Goal: Task Accomplishment & Management: Complete application form

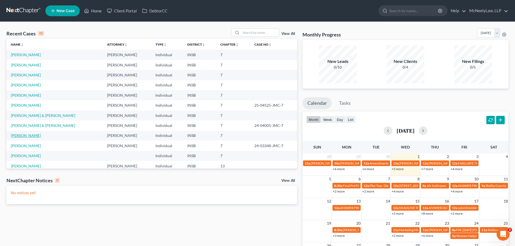
click at [29, 133] on td "[PERSON_NAME]" at bounding box center [54, 136] width 96 height 10
click at [29, 134] on link "[PERSON_NAME]" at bounding box center [26, 135] width 30 height 5
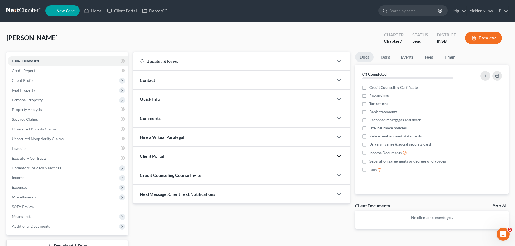
click at [338, 154] on icon "button" at bounding box center [338, 156] width 6 height 6
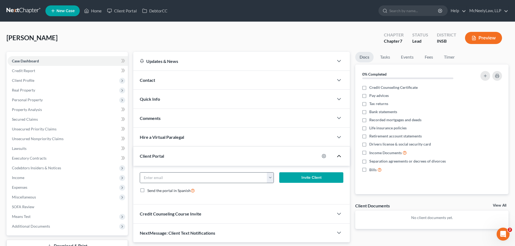
click at [268, 176] on button "button" at bounding box center [270, 178] width 7 height 10
click at [276, 187] on link "[EMAIL_ADDRESS][DOMAIN_NAME]" at bounding box center [304, 189] width 74 height 9
type input "[EMAIL_ADDRESS][DOMAIN_NAME]"
click at [307, 177] on button "Invite Client" at bounding box center [311, 177] width 64 height 11
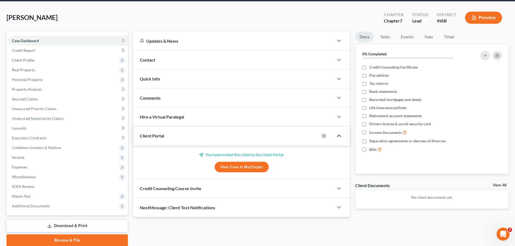
scroll to position [41, 0]
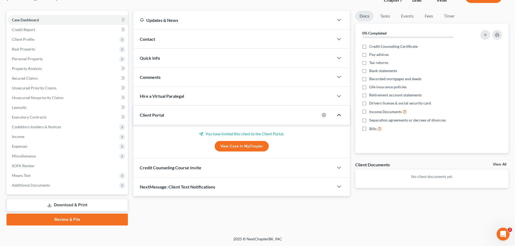
click at [343, 162] on div "Credit Counseling Course Invite" at bounding box center [241, 167] width 216 height 19
click at [340, 167] on polyline "button" at bounding box center [338, 168] width 3 height 2
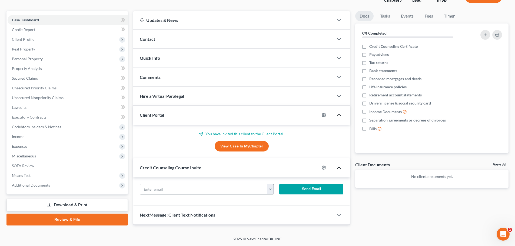
click at [234, 189] on input "text" at bounding box center [203, 189] width 127 height 10
click at [269, 192] on button "button" at bounding box center [270, 189] width 7 height 10
click at [288, 204] on link "[EMAIL_ADDRESS][DOMAIN_NAME]" at bounding box center [304, 201] width 74 height 9
type input "[EMAIL_ADDRESS][DOMAIN_NAME]"
click at [306, 189] on button "Send Email" at bounding box center [311, 189] width 64 height 11
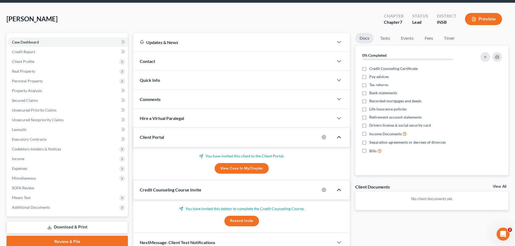
scroll to position [0, 0]
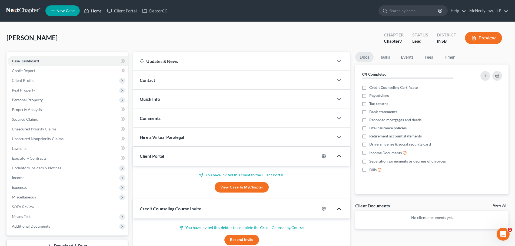
click at [102, 13] on link "Home" at bounding box center [92, 11] width 23 height 10
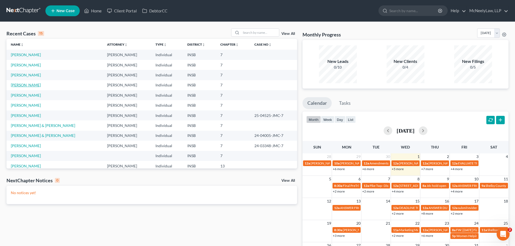
click at [32, 85] on link "[PERSON_NAME]" at bounding box center [26, 85] width 30 height 5
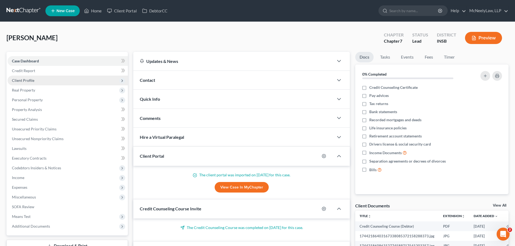
click at [35, 81] on span "Client Profile" at bounding box center [68, 81] width 120 height 10
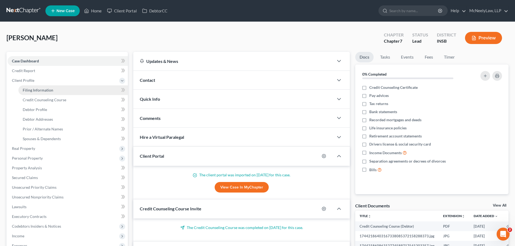
click at [38, 91] on span "Filing Information" at bounding box center [38, 90] width 31 height 5
select select "1"
select select "0"
select select "15"
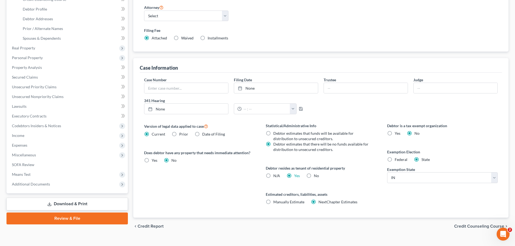
scroll to position [110, 0]
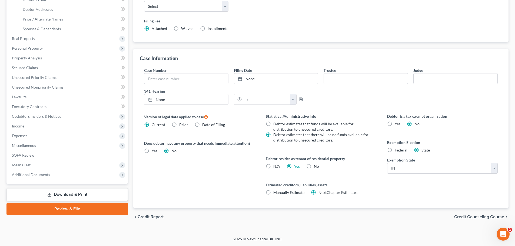
click at [464, 213] on div "chevron_left Credit Report Credit Counseling Course chevron_right" at bounding box center [320, 216] width 375 height 17
click at [464, 218] on span "Credit Counseling Course" at bounding box center [479, 217] width 50 height 4
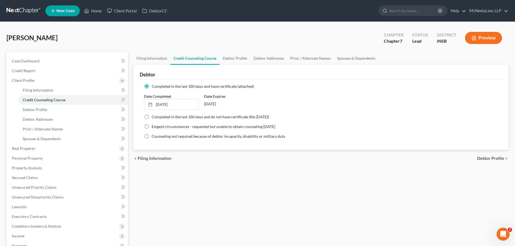
click at [494, 157] on span "Debtor Profile" at bounding box center [490, 158] width 27 height 4
select select "0"
select select "1"
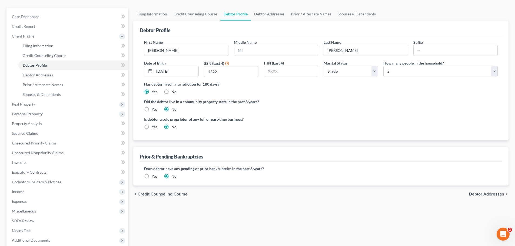
scroll to position [99, 0]
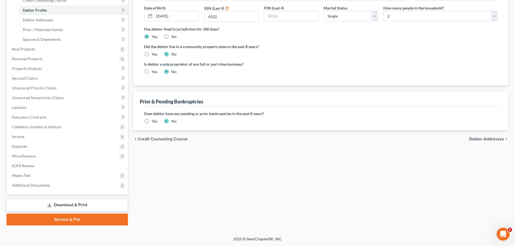
click at [492, 138] on span "Debtor Addresses" at bounding box center [486, 139] width 35 height 4
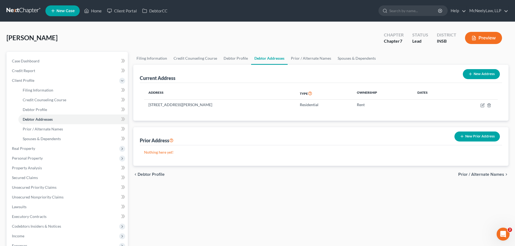
click at [490, 175] on span "Prior / Alternate Names" at bounding box center [481, 174] width 46 height 4
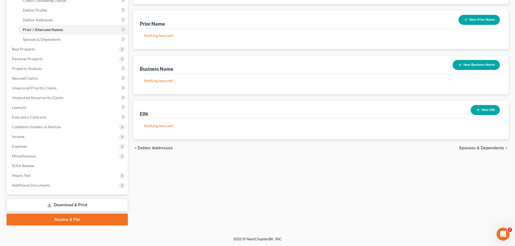
click at [485, 146] on span "Spouses & Dependents" at bounding box center [481, 148] width 45 height 4
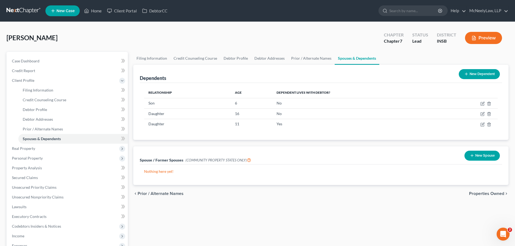
click at [488, 192] on span "Properties Owned" at bounding box center [486, 194] width 35 height 4
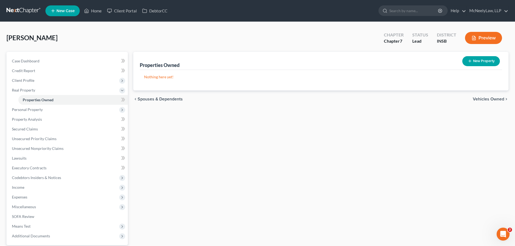
click at [493, 98] on span "Vehicles Owned" at bounding box center [487, 99] width 31 height 4
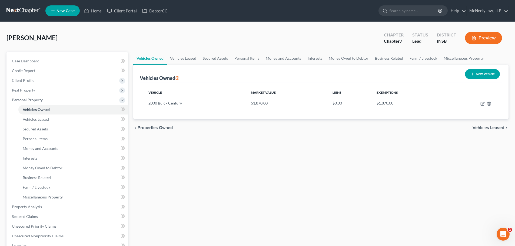
click at [485, 130] on span "Vehicles Leased" at bounding box center [488, 128] width 32 height 4
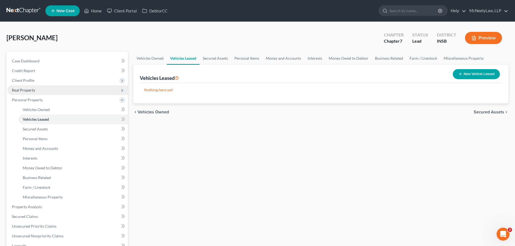
click at [35, 90] on span "Real Property" at bounding box center [68, 90] width 120 height 10
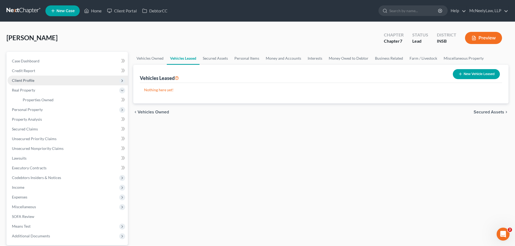
click at [36, 79] on span "Client Profile" at bounding box center [68, 81] width 120 height 10
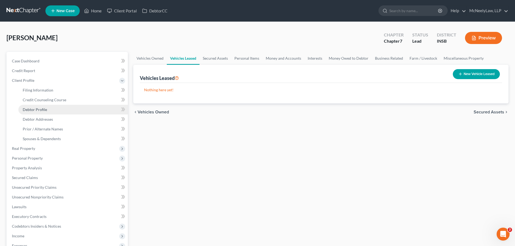
click at [45, 109] on span "Debtor Profile" at bounding box center [35, 109] width 24 height 5
select select "0"
select select "1"
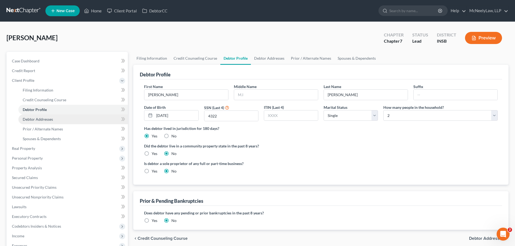
click at [46, 116] on link "Debtor Addresses" at bounding box center [72, 120] width 109 height 10
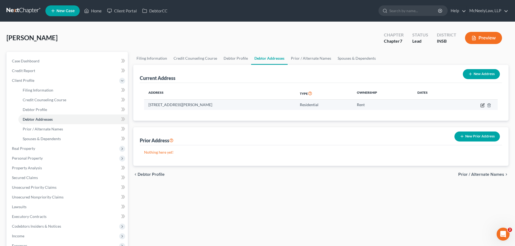
click at [481, 104] on icon "button" at bounding box center [481, 105] width 3 height 3
select select "15"
select select "0"
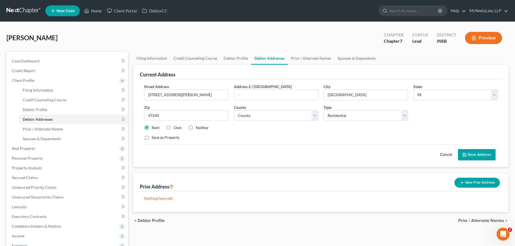
click at [444, 155] on button "Cancel" at bounding box center [446, 154] width 24 height 11
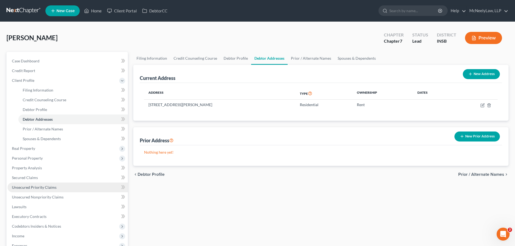
click at [41, 190] on link "Unsecured Priority Claims" at bounding box center [68, 188] width 120 height 10
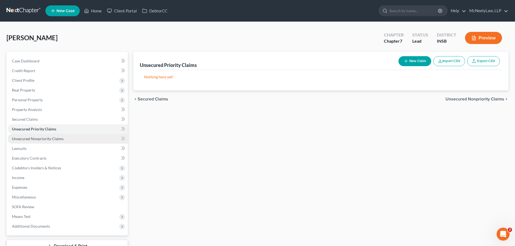
click at [33, 137] on span "Unsecured Nonpriority Claims" at bounding box center [38, 138] width 52 height 5
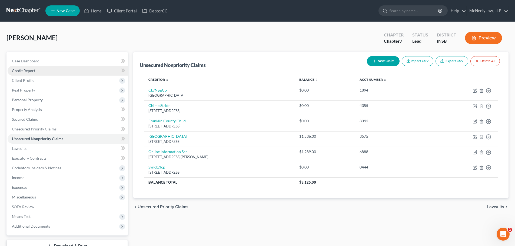
click at [43, 74] on link "Credit Report" at bounding box center [68, 71] width 120 height 10
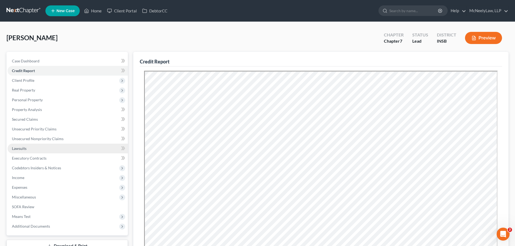
click at [32, 146] on link "Lawsuits" at bounding box center [68, 149] width 120 height 10
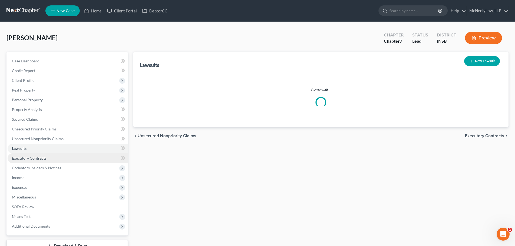
click at [37, 157] on span "Executory Contracts" at bounding box center [29, 158] width 35 height 5
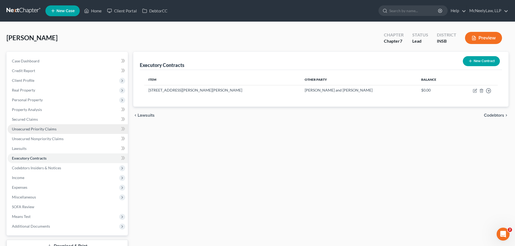
click at [40, 128] on span "Unsecured Priority Claims" at bounding box center [34, 129] width 45 height 5
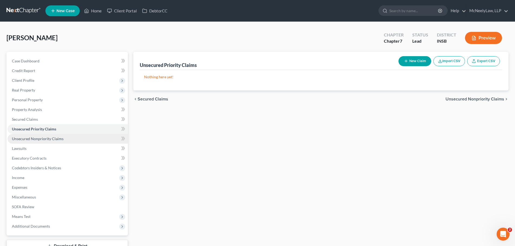
click at [38, 139] on span "Unsecured Nonpriority Claims" at bounding box center [38, 138] width 52 height 5
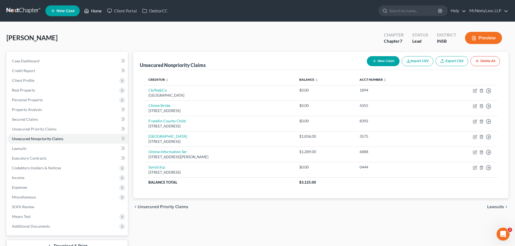
click at [89, 9] on icon at bounding box center [86, 11] width 5 height 6
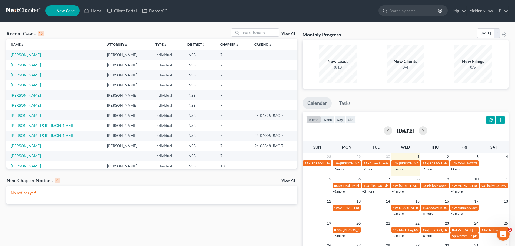
click at [27, 123] on link "[PERSON_NAME] & [PERSON_NAME]" at bounding box center [43, 125] width 64 height 5
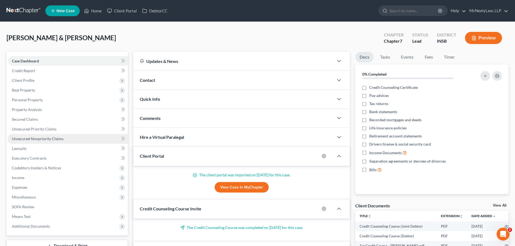
click at [29, 142] on link "Unsecured Nonpriority Claims" at bounding box center [68, 139] width 120 height 10
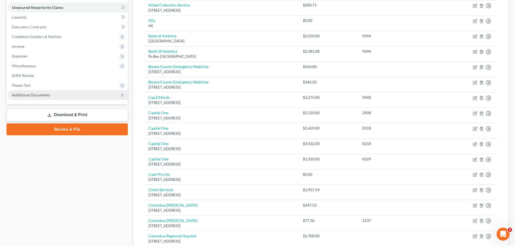
scroll to position [81, 0]
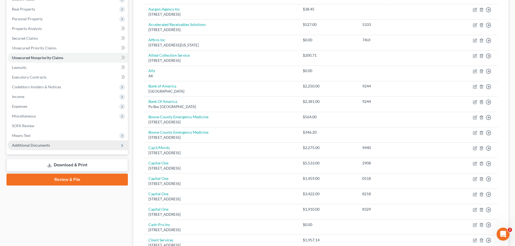
click at [43, 146] on span "Additional Documents" at bounding box center [31, 145] width 38 height 5
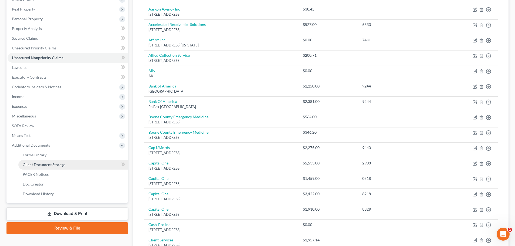
click at [38, 163] on span "Client Document Storage" at bounding box center [44, 164] width 42 height 5
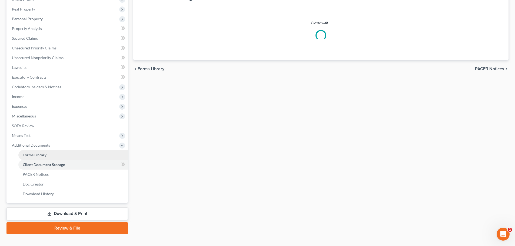
scroll to position [19, 0]
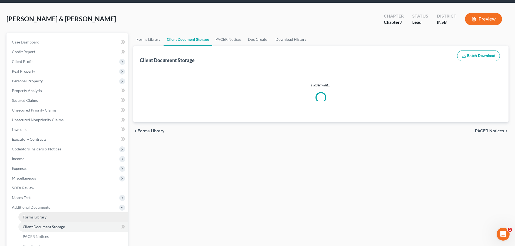
select select "9"
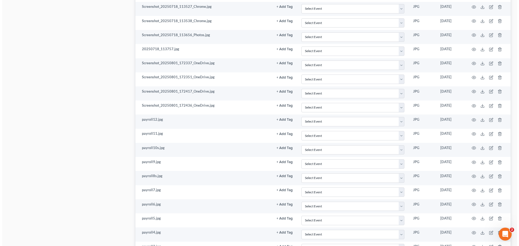
scroll to position [744, 0]
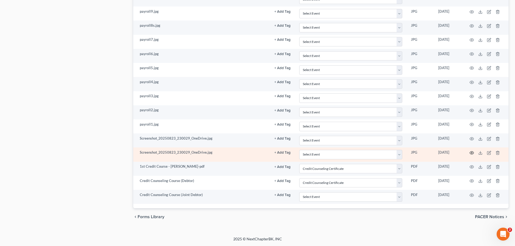
click at [471, 154] on icon "button" at bounding box center [471, 153] width 4 height 4
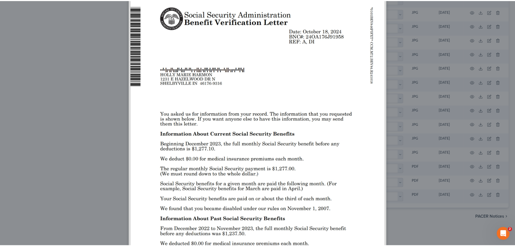
scroll to position [0, 0]
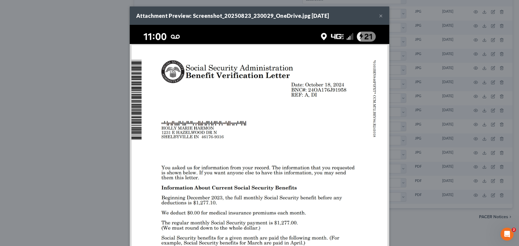
click at [379, 15] on button "×" at bounding box center [381, 15] width 4 height 6
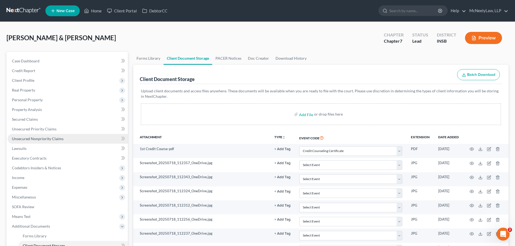
click at [33, 139] on span "Unsecured Nonpriority Claims" at bounding box center [38, 138] width 52 height 5
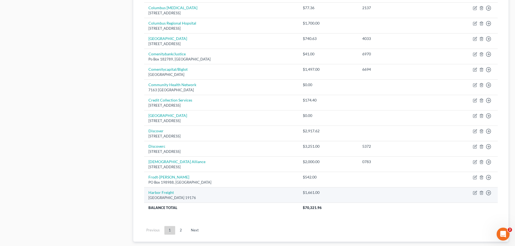
scroll to position [378, 0]
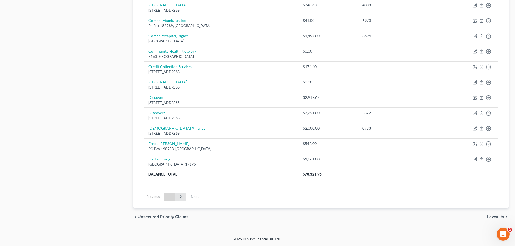
click at [180, 195] on link "2" at bounding box center [180, 197] width 11 height 9
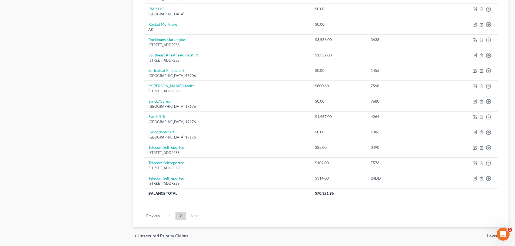
scroll to position [316, 0]
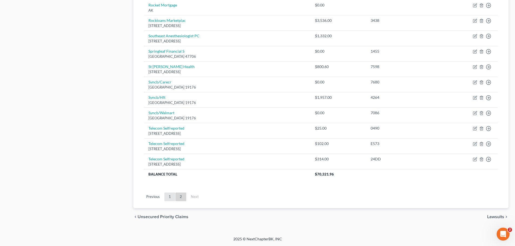
click at [170, 196] on link "1" at bounding box center [169, 197] width 11 height 9
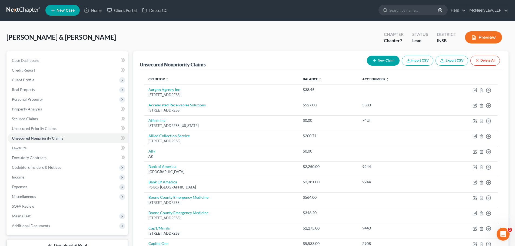
scroll to position [0, 0]
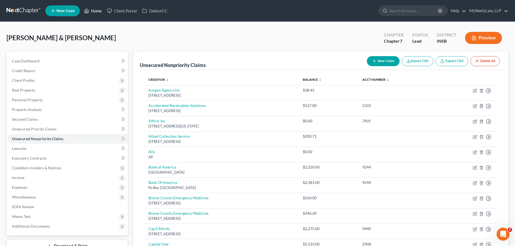
click at [95, 12] on link "Home" at bounding box center [92, 11] width 23 height 10
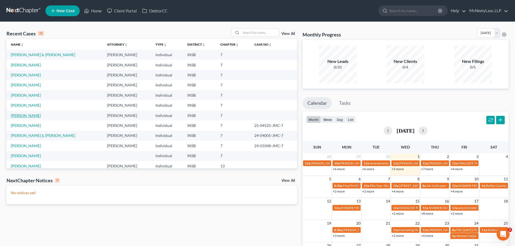
click at [27, 116] on link "[PERSON_NAME]" at bounding box center [26, 115] width 30 height 5
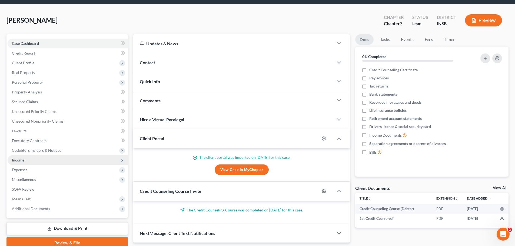
scroll to position [27, 0]
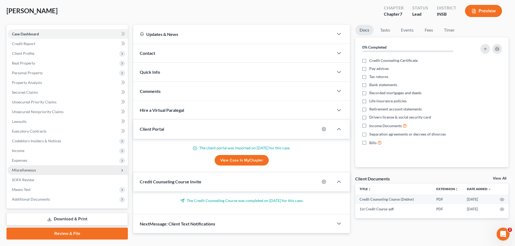
click at [37, 166] on span "Miscellaneous" at bounding box center [68, 170] width 120 height 10
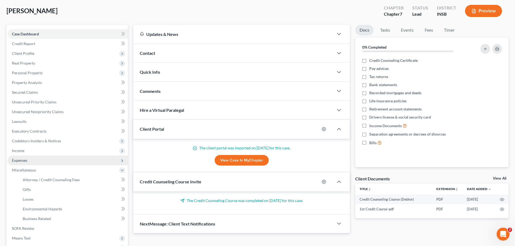
click at [37, 161] on span "Expenses" at bounding box center [68, 161] width 120 height 10
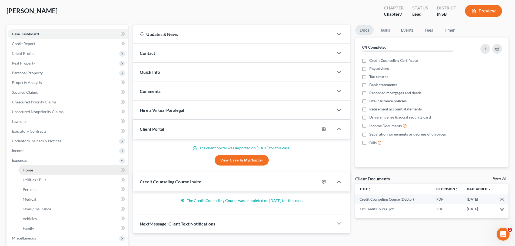
click at [38, 174] on link "Home" at bounding box center [72, 170] width 109 height 10
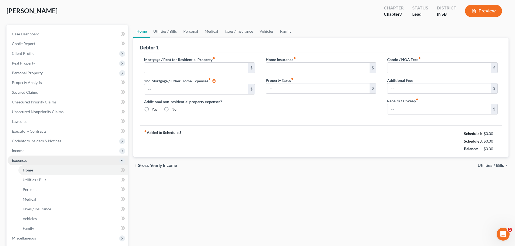
scroll to position [1, 0]
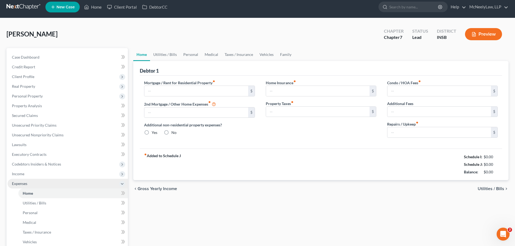
type input "500.00"
type input "0.00"
radio input "true"
type input "0.00"
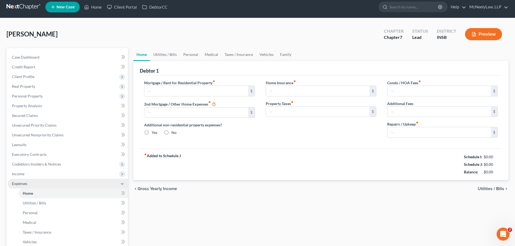
type input "0.00"
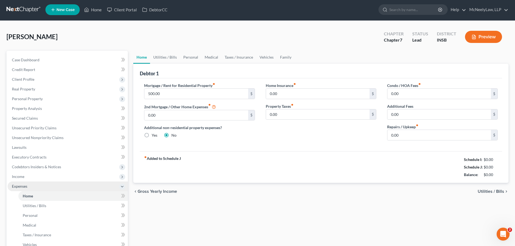
scroll to position [0, 0]
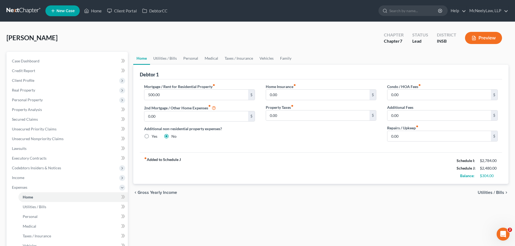
click at [485, 196] on div "chevron_left Gross Yearly Income Utilities / Bills chevron_right" at bounding box center [320, 192] width 375 height 17
click at [150, 54] on link "Utilities / Bills" at bounding box center [165, 58] width 30 height 13
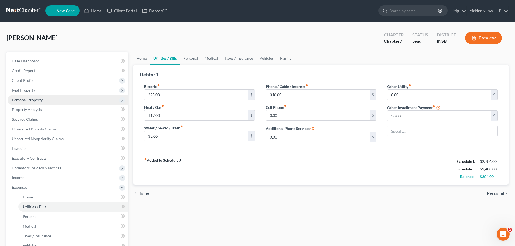
click at [42, 100] on span "Personal Property" at bounding box center [68, 100] width 120 height 10
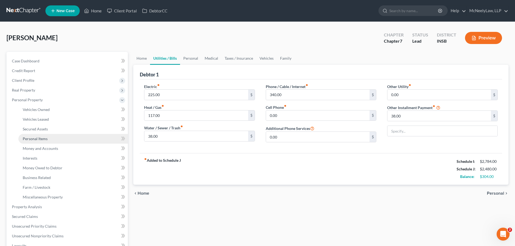
click at [35, 140] on span "Personal Items" at bounding box center [35, 138] width 25 height 5
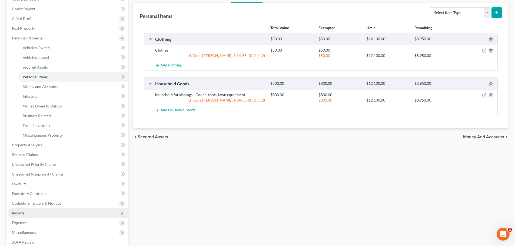
scroll to position [111, 0]
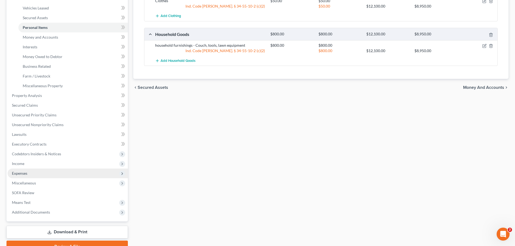
click at [33, 173] on span "Expenses" at bounding box center [68, 174] width 120 height 10
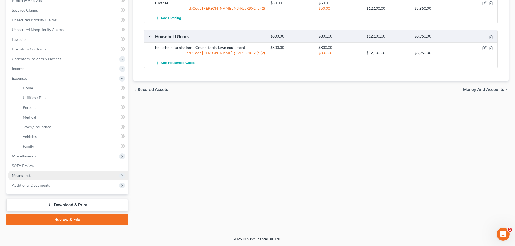
scroll to position [109, 0]
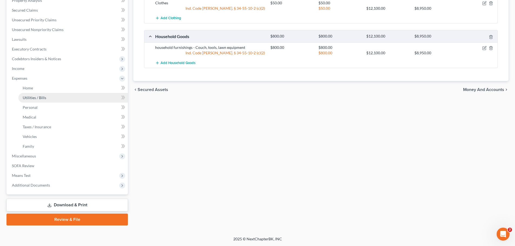
click at [39, 98] on span "Utilities / Bills" at bounding box center [35, 97] width 24 height 5
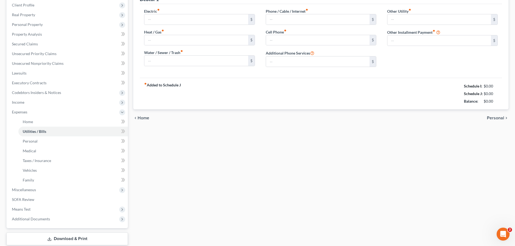
type input "225.00"
type input "117.00"
type input "38.00"
type input "340.00"
type input "0.00"
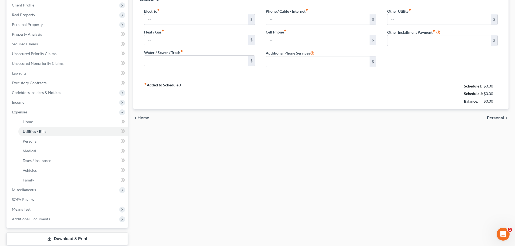
type input "0.00"
type input "38.00"
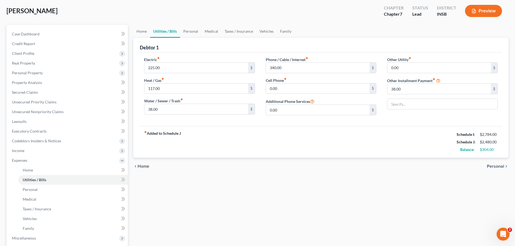
drag, startPoint x: 198, startPoint y: 53, endPoint x: 197, endPoint y: 48, distance: 5.3
click at [198, 53] on div "Electric fiber_manual_record 225.00 $ Heat / Gas fiber_manual_record 117.00 $ W…" at bounding box center [321, 89] width 362 height 74
click at [191, 33] on link "Personal" at bounding box center [190, 31] width 21 height 13
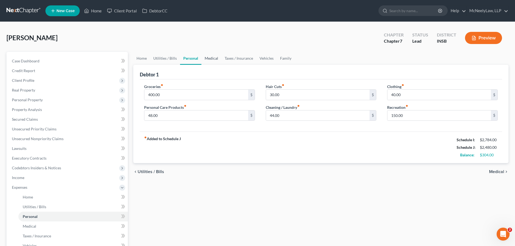
click at [213, 58] on link "Medical" at bounding box center [211, 58] width 20 height 13
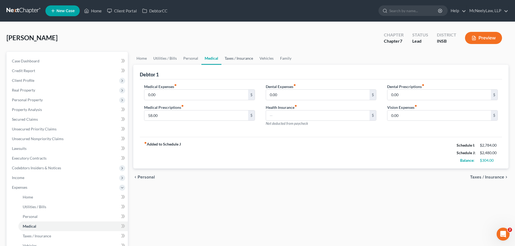
click at [239, 56] on link "Taxes / Insurance" at bounding box center [238, 58] width 35 height 13
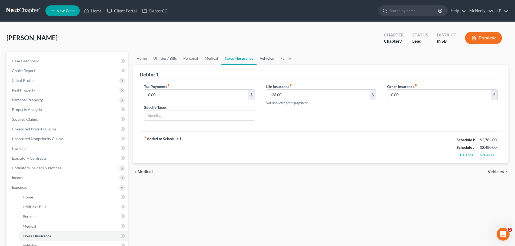
click at [267, 62] on link "Vehicles" at bounding box center [266, 58] width 21 height 13
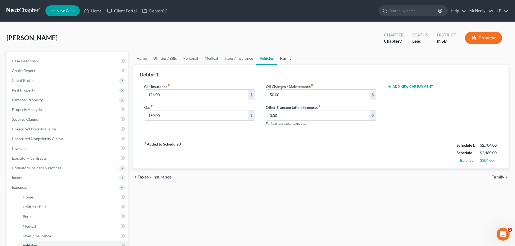
click at [280, 56] on link "Family" at bounding box center [286, 58] width 18 height 13
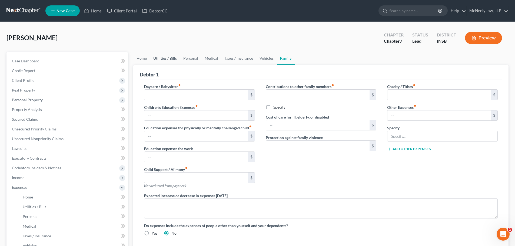
click at [156, 56] on link "Utilities / Bills" at bounding box center [165, 58] width 30 height 13
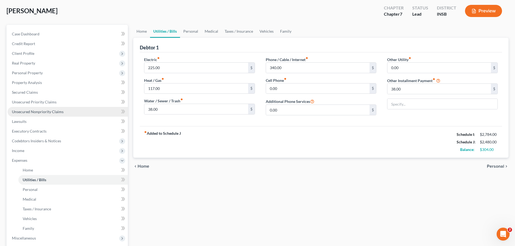
click at [51, 113] on span "Unsecured Nonpriority Claims" at bounding box center [38, 111] width 52 height 5
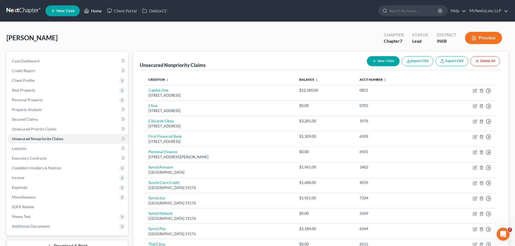
click at [89, 10] on icon at bounding box center [86, 11] width 5 height 6
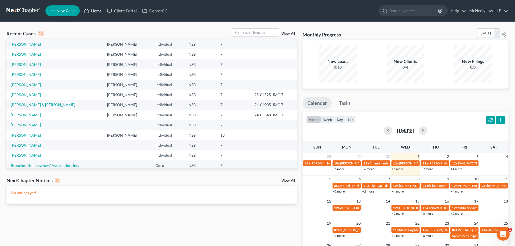
scroll to position [37, 0]
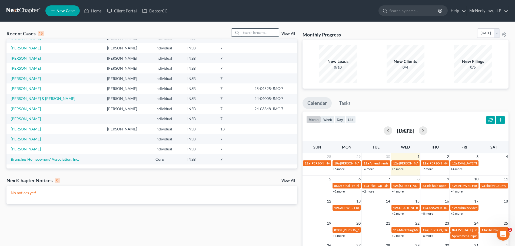
click at [250, 30] on input "search" at bounding box center [260, 33] width 38 height 8
type input "shauk"
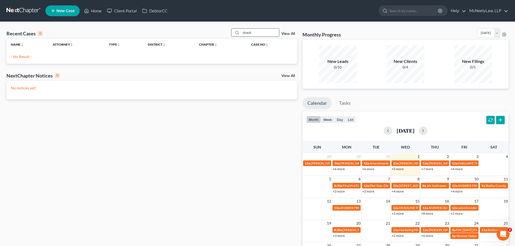
click at [264, 32] on input "shauk" at bounding box center [260, 33] width 38 height 8
click at [264, 33] on input "shauk" at bounding box center [260, 33] width 38 height 8
click at [289, 32] on link "View All" at bounding box center [288, 34] width 14 height 4
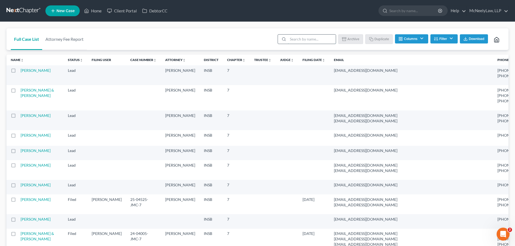
click at [313, 40] on input "search" at bounding box center [312, 39] width 48 height 9
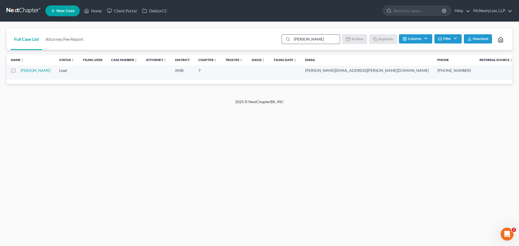
type input "[PERSON_NAME]"
click at [26, 71] on link "[PERSON_NAME]" at bounding box center [36, 70] width 30 height 5
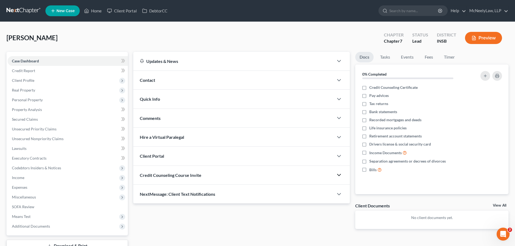
click at [338, 174] on icon "button" at bounding box center [338, 175] width 6 height 6
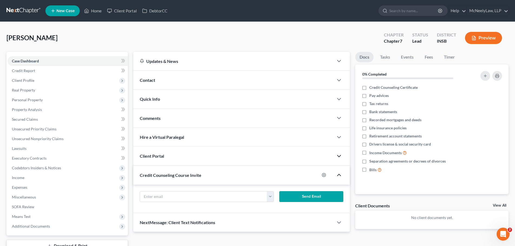
click at [340, 156] on icon "button" at bounding box center [338, 156] width 6 height 6
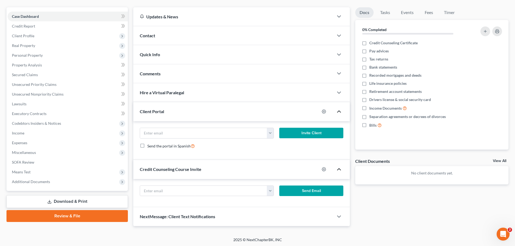
scroll to position [45, 0]
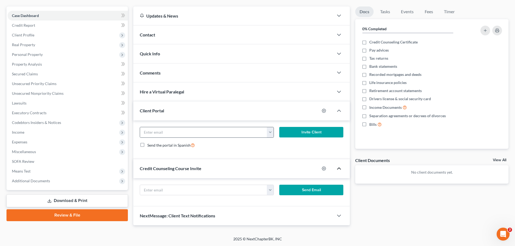
click at [271, 129] on button "button" at bounding box center [270, 132] width 7 height 10
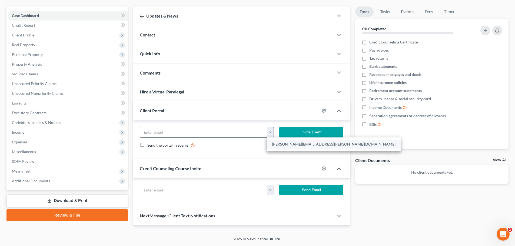
click at [284, 145] on link "[PERSON_NAME][EMAIL_ADDRESS][PERSON_NAME][DOMAIN_NAME]" at bounding box center [334, 144] width 134 height 9
type input "[PERSON_NAME][EMAIL_ADDRESS][PERSON_NAME][DOMAIN_NAME]"
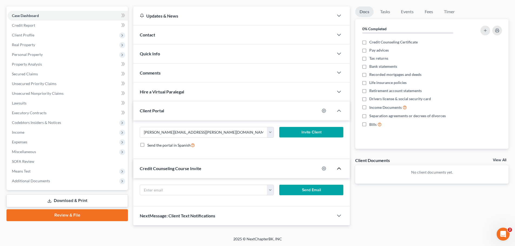
click at [307, 134] on button "Invite Client" at bounding box center [311, 132] width 64 height 11
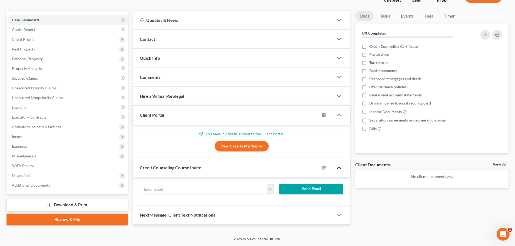
scroll to position [41, 0]
click at [273, 190] on div "[PERSON_NAME][EMAIL_ADDRESS][PERSON_NAME][DOMAIN_NAME]" at bounding box center [207, 189] width 134 height 11
click at [270, 191] on button "button" at bounding box center [270, 189] width 7 height 10
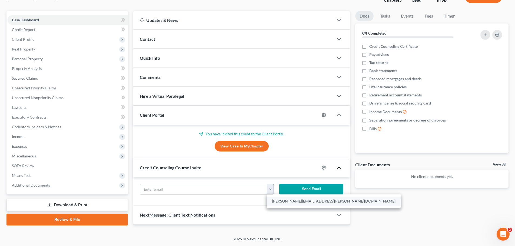
click at [281, 202] on link "[PERSON_NAME][EMAIL_ADDRESS][PERSON_NAME][DOMAIN_NAME]" at bounding box center [334, 201] width 134 height 9
type input "[PERSON_NAME][EMAIL_ADDRESS][PERSON_NAME][DOMAIN_NAME]"
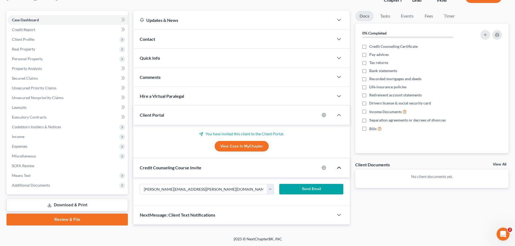
click at [318, 191] on button "Send Email" at bounding box center [311, 189] width 64 height 11
